Goal: Task Accomplishment & Management: Complete application form

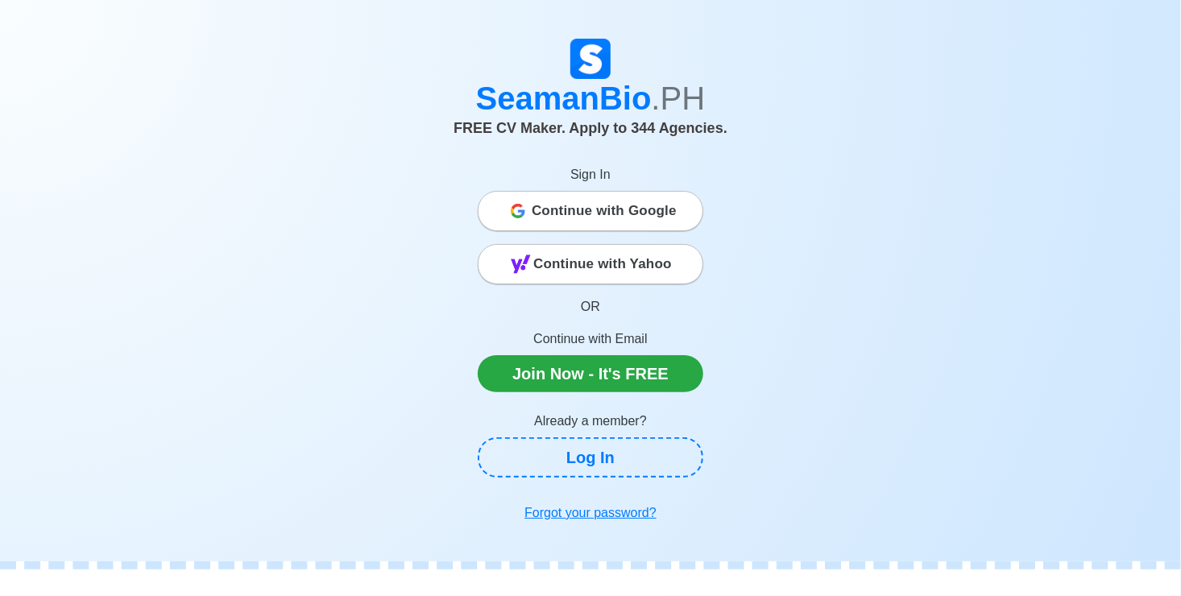
click at [633, 205] on span "Continue with Google" at bounding box center [604, 211] width 145 height 32
